Goal: Transaction & Acquisition: Purchase product/service

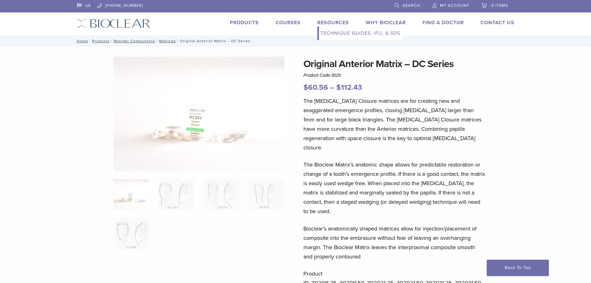
click at [339, 21] on link "Resources" at bounding box center [334, 23] width 32 height 6
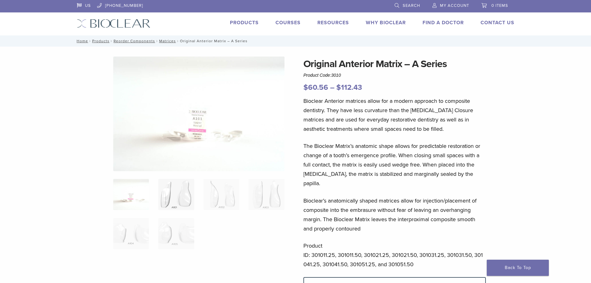
click at [177, 192] on img at bounding box center [176, 194] width 36 height 31
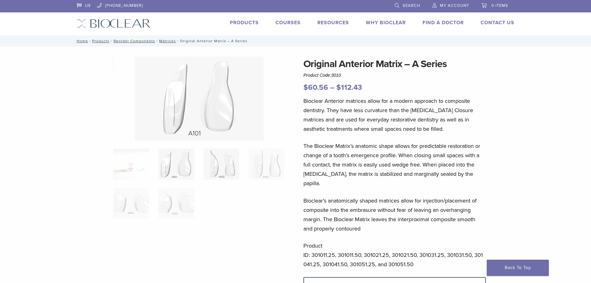
click at [225, 170] on img at bounding box center [222, 163] width 36 height 31
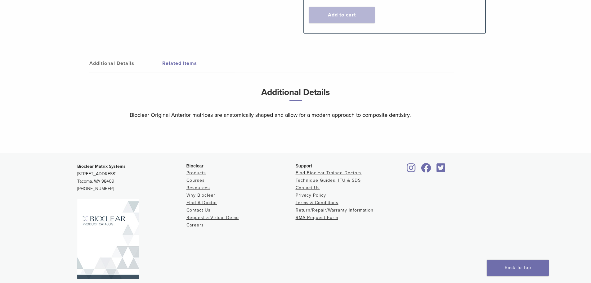
scroll to position [367, 0]
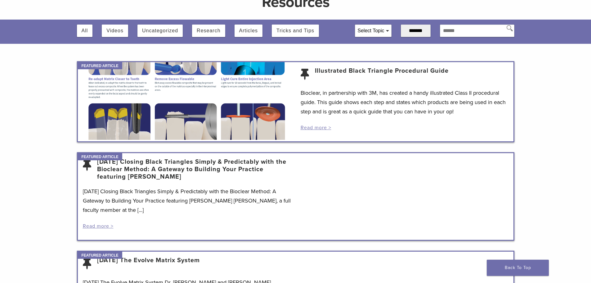
scroll to position [62, 0]
click at [315, 123] on div "Bioclear, in partnership with 3M, has created a handy illustrated Class II proc…" at bounding box center [405, 109] width 208 height 43
click at [314, 128] on link "Read more >" at bounding box center [316, 127] width 31 height 6
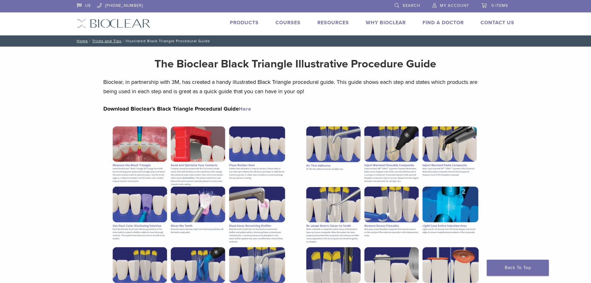
click at [248, 21] on link "Products" at bounding box center [244, 23] width 29 height 6
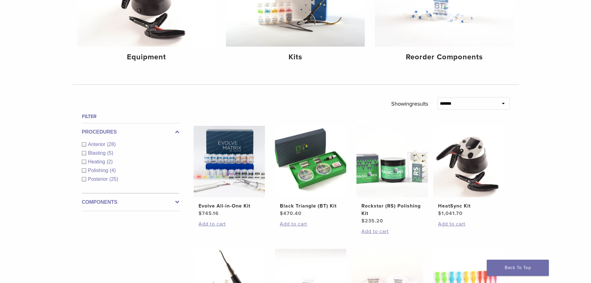
scroll to position [31, 0]
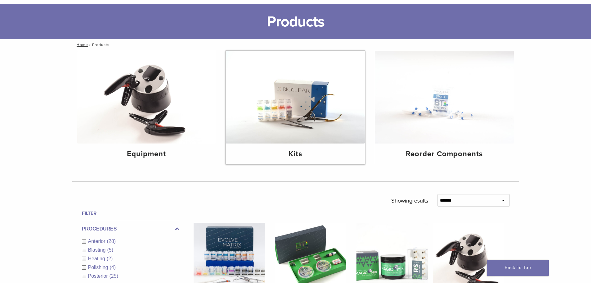
click at [296, 87] on img at bounding box center [295, 97] width 139 height 93
click at [299, 152] on h4 "Kits" at bounding box center [295, 153] width 129 height 11
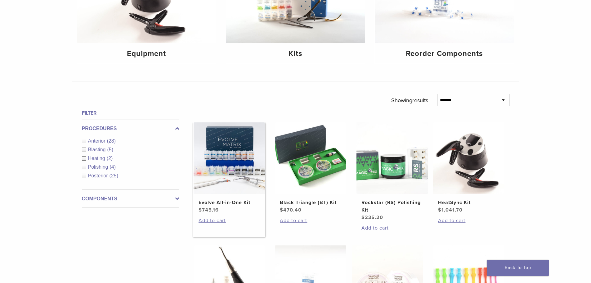
scroll to position [217, 0]
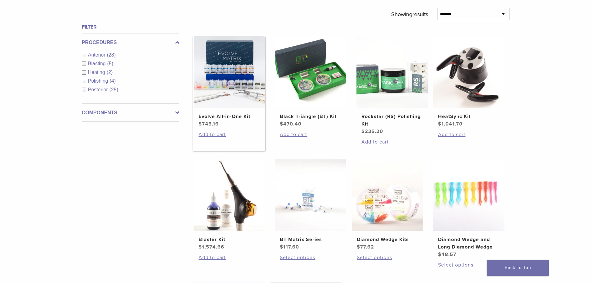
click at [221, 116] on h2 "Evolve All-in-One Kit" at bounding box center [229, 116] width 61 height 7
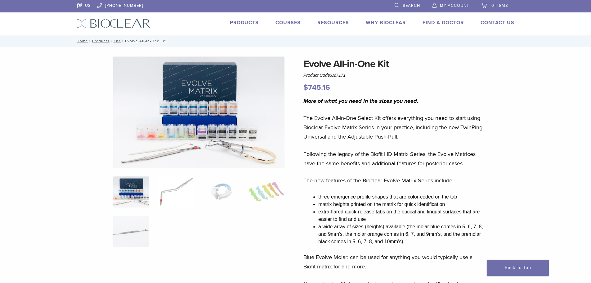
click at [180, 187] on img at bounding box center [176, 191] width 36 height 31
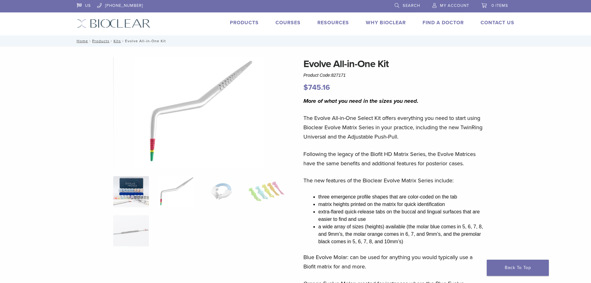
click at [141, 197] on img at bounding box center [131, 191] width 36 height 31
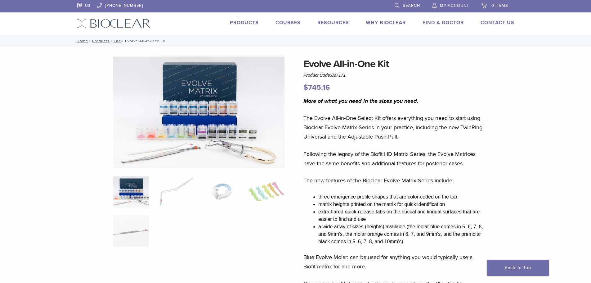
click at [252, 23] on link "Products" at bounding box center [244, 23] width 29 height 6
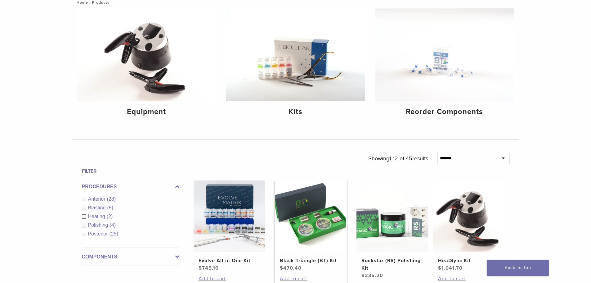
scroll to position [93, 0]
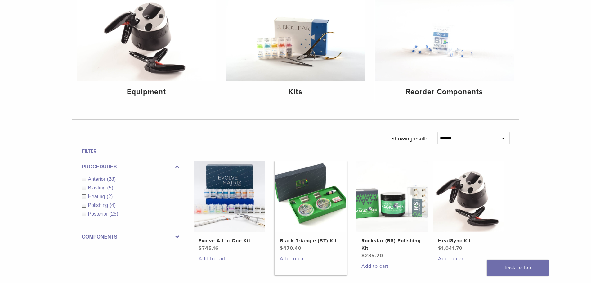
click at [316, 201] on img at bounding box center [310, 196] width 71 height 71
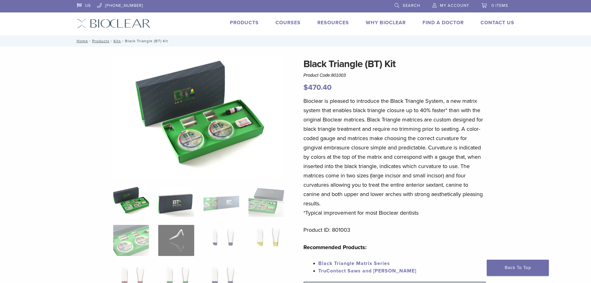
click at [191, 205] on img at bounding box center [176, 201] width 36 height 31
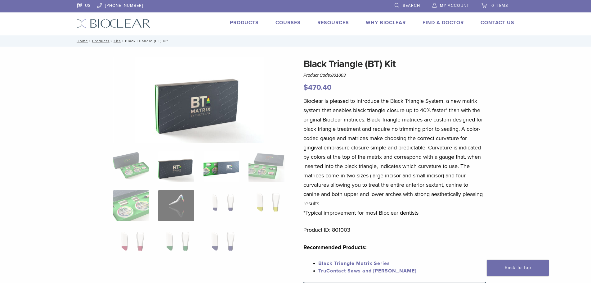
click at [211, 169] on img at bounding box center [222, 166] width 36 height 31
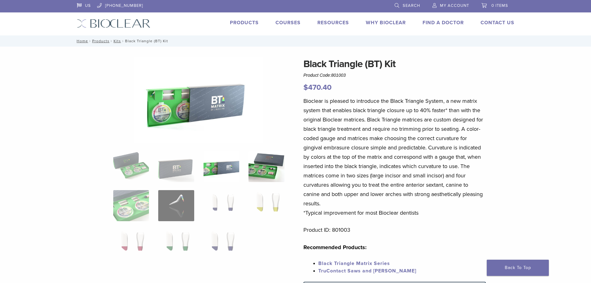
click at [263, 165] on img at bounding box center [267, 166] width 36 height 31
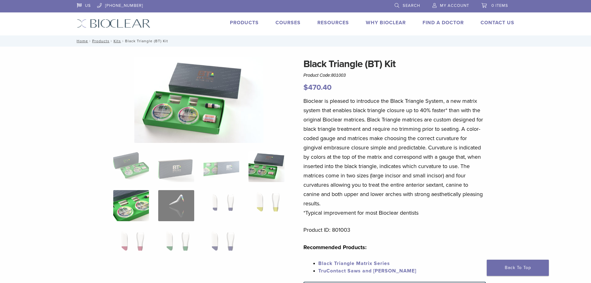
click at [144, 206] on img at bounding box center [131, 205] width 36 height 31
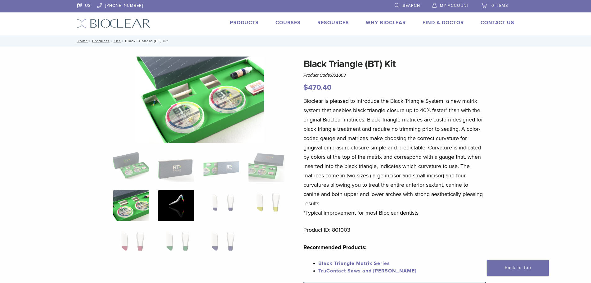
click at [174, 206] on img at bounding box center [176, 205] width 36 height 31
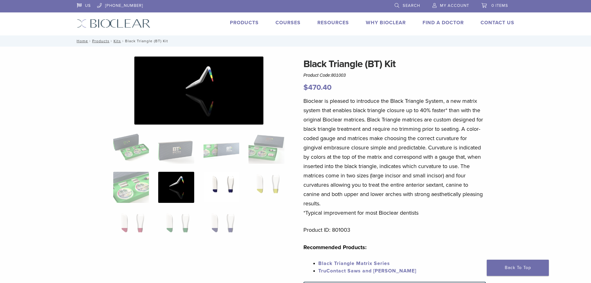
click at [225, 187] on img at bounding box center [222, 187] width 36 height 31
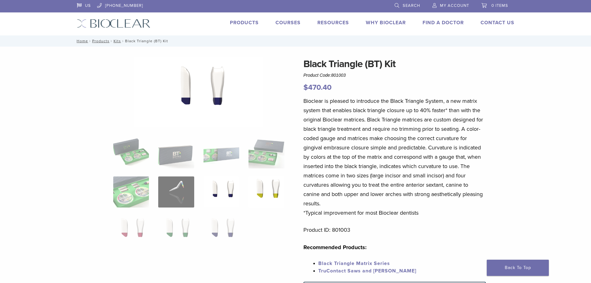
click at [260, 188] on img at bounding box center [267, 191] width 36 height 31
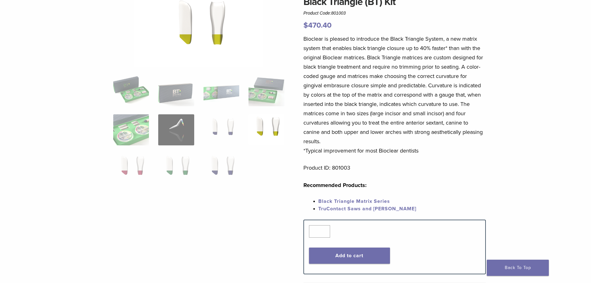
scroll to position [31, 0]
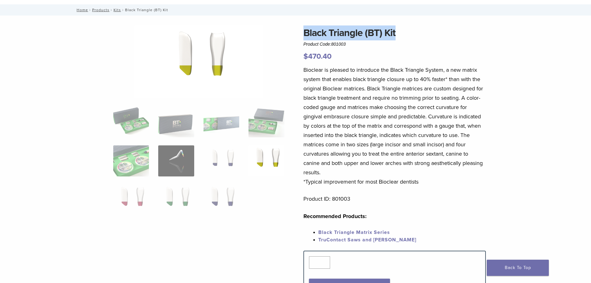
drag, startPoint x: 398, startPoint y: 32, endPoint x: 271, endPoint y: 40, distance: 127.2
click at [271, 40] on div "Black Triangle (BT) Kit Product Code: 801003 $ 470.40 Black Triangle (BT) Kit P…" at bounding box center [295, 231] width 447 height 413
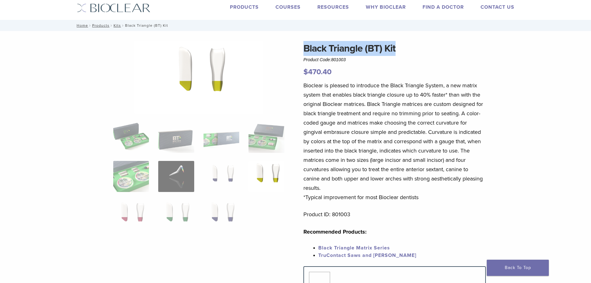
scroll to position [0, 0]
